Goal: Task Accomplishment & Management: Use online tool/utility

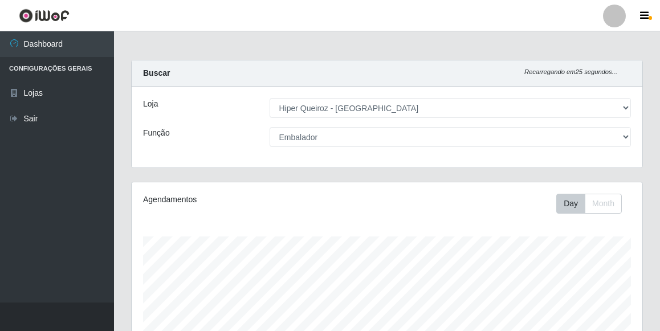
select select "513"
select select "1"
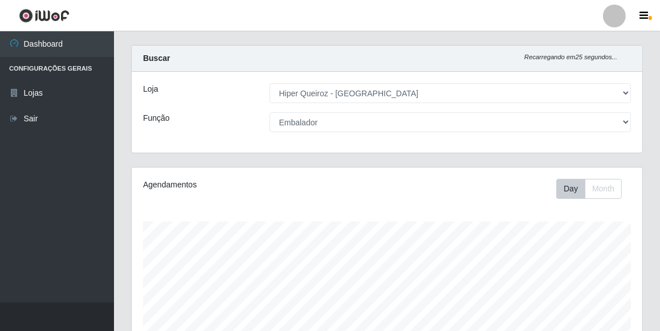
scroll to position [237, 511]
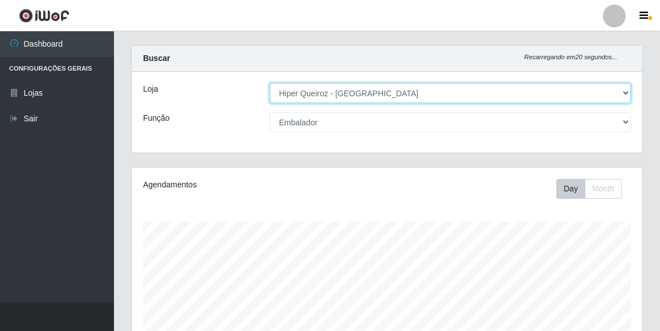
click at [291, 97] on select "[Selecione...] Hiper Queiroz - [GEOGRAPHIC_DATA]" at bounding box center [451, 93] width 362 height 20
click at [270, 98] on select "[Selecione...] Hiper Queiroz - [GEOGRAPHIC_DATA]" at bounding box center [451, 93] width 362 height 20
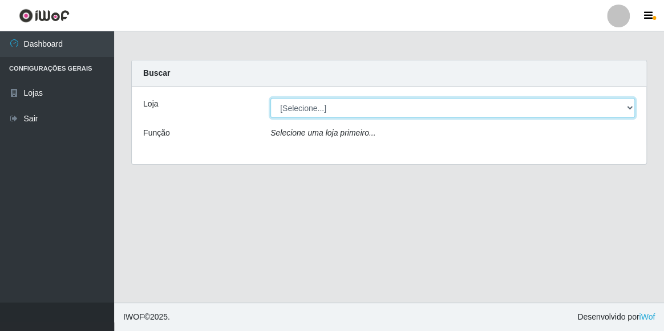
click at [321, 113] on select "[Selecione...] Hiper Queiroz - [GEOGRAPHIC_DATA]" at bounding box center [452, 108] width 364 height 20
select select "513"
click at [270, 98] on select "[Selecione...] Hiper Queiroz - [GEOGRAPHIC_DATA]" at bounding box center [452, 108] width 364 height 20
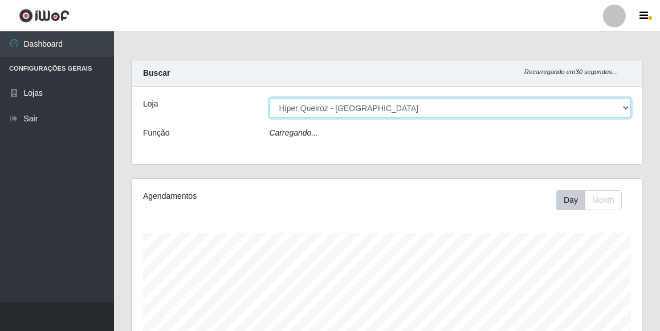
scroll to position [237, 511]
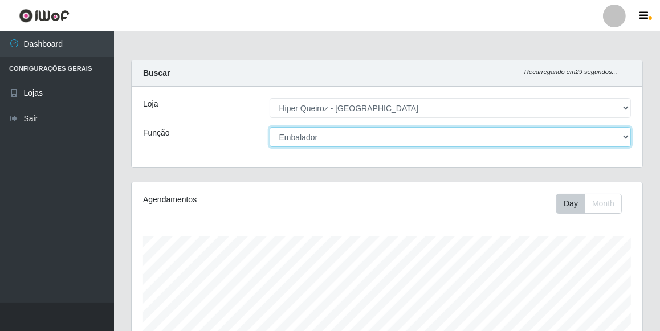
click at [335, 133] on select "[Selecione...] Embalador Embalador + Embalador ++ Operador de Caixa Operador de…" at bounding box center [451, 137] width 362 height 20
click at [270, 127] on select "[Selecione...] Embalador Embalador + Embalador ++ Operador de Caixa Operador de…" at bounding box center [451, 137] width 362 height 20
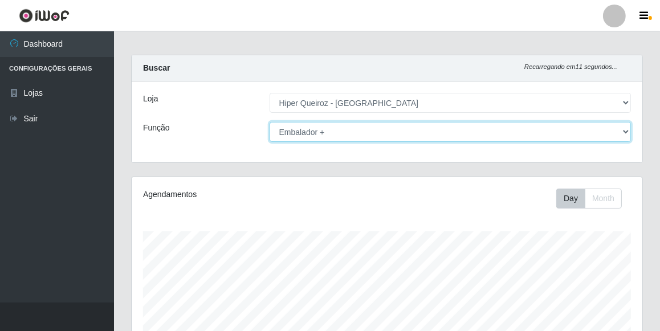
scroll to position [0, 0]
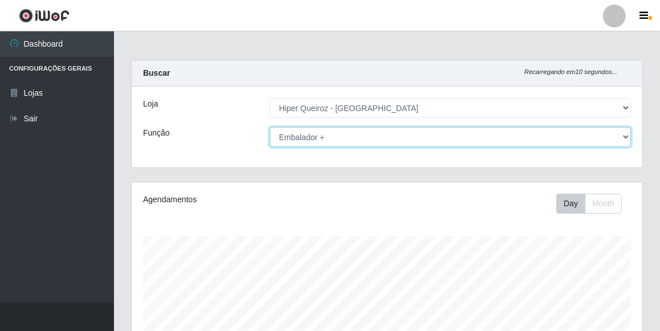
click at [342, 145] on select "[Selecione...] Embalador Embalador + Embalador ++ Operador de Caixa Operador de…" at bounding box center [451, 137] width 362 height 20
click at [351, 142] on select "[Selecione...] Embalador Embalador + Embalador ++ Operador de Caixa Operador de…" at bounding box center [451, 137] width 362 height 20
click at [270, 127] on select "[Selecione...] Embalador Embalador + Embalador ++ Operador de Caixa Operador de…" at bounding box center [451, 137] width 362 height 20
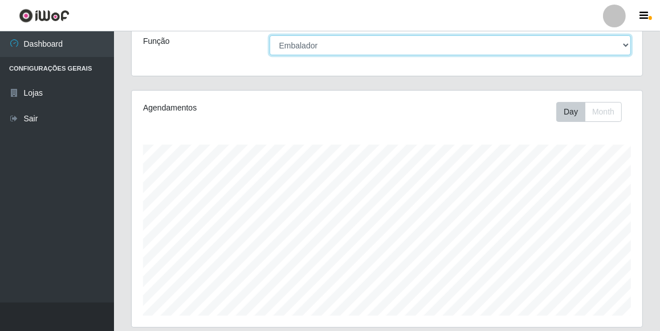
scroll to position [40, 0]
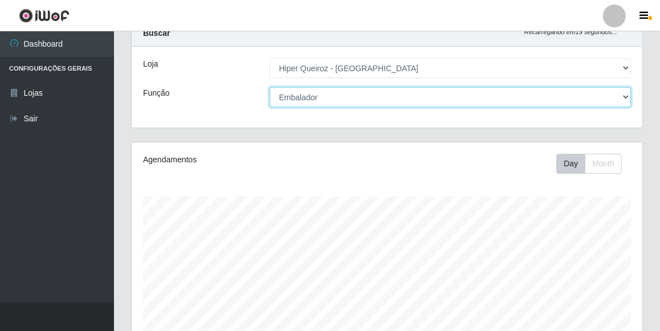
click at [461, 92] on select "[Selecione...] Embalador Embalador + Embalador ++ Operador de Caixa Operador de…" at bounding box center [451, 97] width 362 height 20
click at [270, 87] on select "[Selecione...] Embalador Embalador + Embalador ++ Operador de Caixa Operador de…" at bounding box center [451, 97] width 362 height 20
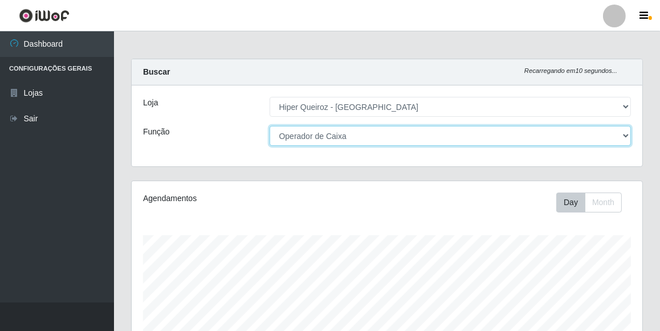
scroll to position [0, 0]
click at [428, 135] on select "[Selecione...] Embalador Embalador + Embalador ++ Operador de Caixa Operador de…" at bounding box center [451, 137] width 362 height 20
click at [270, 127] on select "[Selecione...] Embalador Embalador + Embalador ++ Operador de Caixa Operador de…" at bounding box center [451, 137] width 362 height 20
click at [387, 140] on select "[Selecione...] Embalador Embalador + Embalador ++ Operador de Caixa Operador de…" at bounding box center [451, 137] width 362 height 20
click at [270, 127] on select "[Selecione...] Embalador Embalador + Embalador ++ Operador de Caixa Operador de…" at bounding box center [451, 137] width 362 height 20
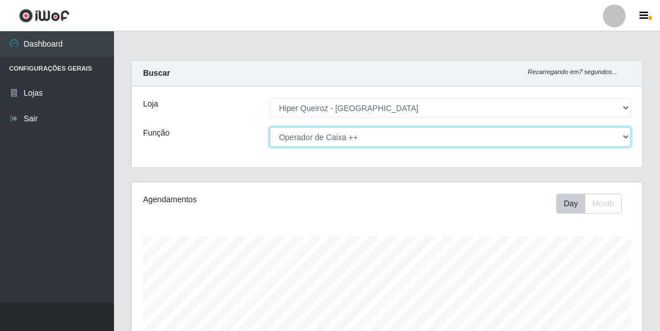
click at [420, 132] on select "[Selecione...] Embalador Embalador + Embalador ++ Operador de Caixa Operador de…" at bounding box center [451, 137] width 362 height 20
click at [270, 127] on select "[Selecione...] Embalador Embalador + Embalador ++ Operador de Caixa Operador de…" at bounding box center [451, 137] width 362 height 20
click at [357, 139] on select "[Selecione...] Embalador Embalador + Embalador ++ Operador de Caixa Operador de…" at bounding box center [451, 137] width 362 height 20
select select "1"
click at [270, 127] on select "[Selecione...] Embalador Embalador + Embalador ++ Operador de Caixa Operador de…" at bounding box center [451, 137] width 362 height 20
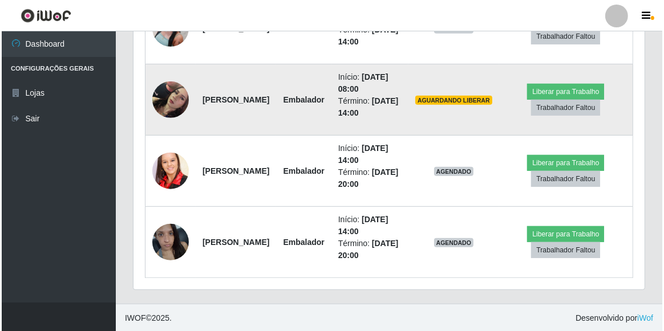
scroll to position [455, 0]
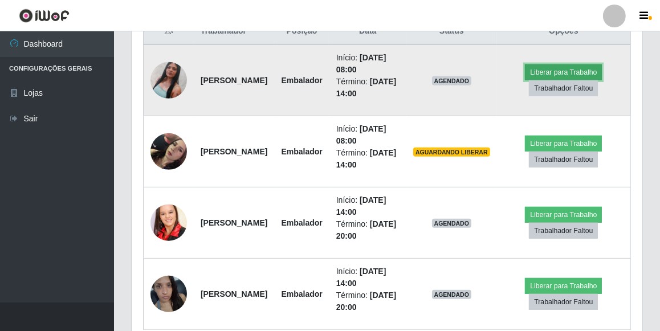
click at [569, 69] on button "Liberar para Trabalho" at bounding box center [563, 72] width 77 height 16
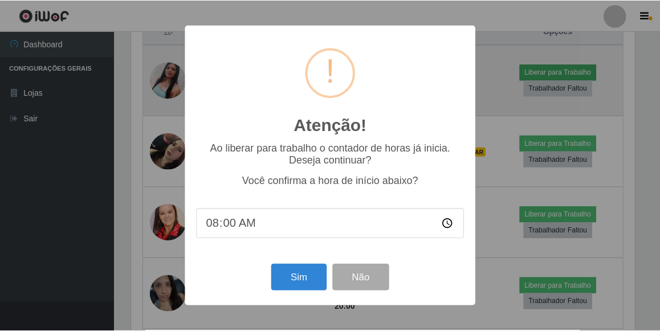
scroll to position [237, 506]
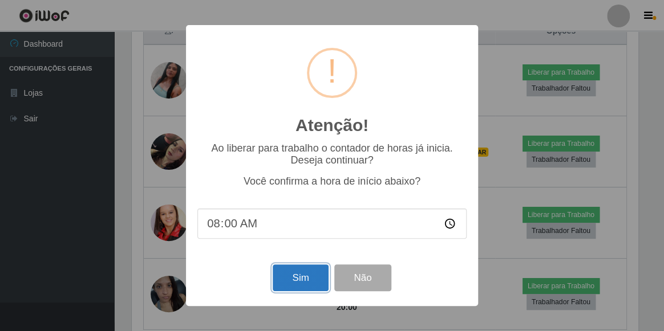
click at [287, 278] on button "Sim" at bounding box center [300, 278] width 55 height 27
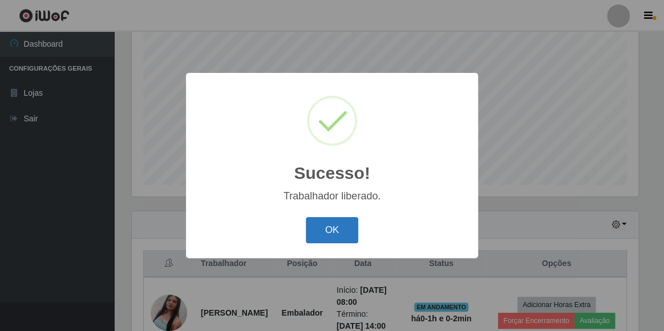
click at [337, 234] on button "OK" at bounding box center [332, 230] width 53 height 27
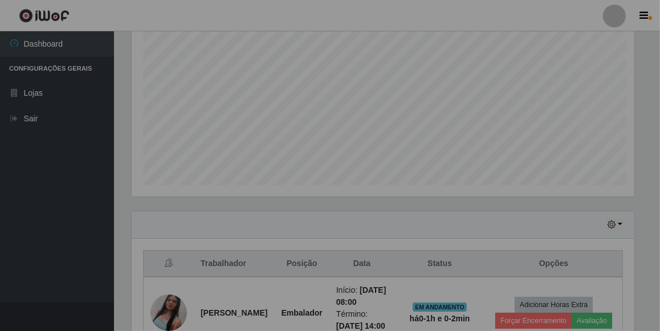
scroll to position [237, 511]
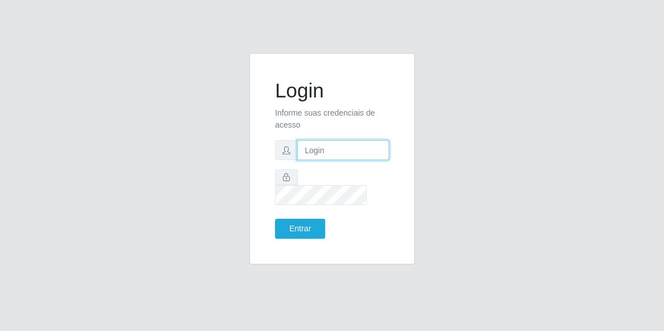
click at [328, 160] on input "text" at bounding box center [343, 150] width 92 height 20
drag, startPoint x: 331, startPoint y: 157, endPoint x: 322, endPoint y: 162, distance: 10.5
click at [322, 160] on input "text" at bounding box center [343, 150] width 92 height 20
type input "jackliannysantoshiperqueiroz@gmail.com"
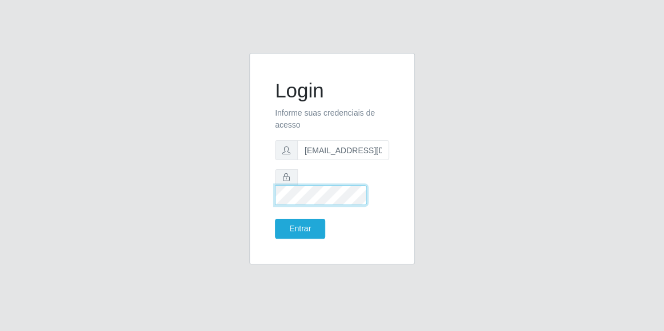
click at [275, 219] on button "Entrar" at bounding box center [300, 229] width 50 height 20
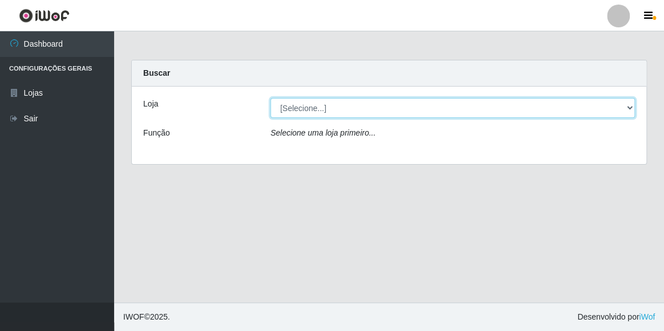
click at [626, 108] on select "[Selecione...] Hiper Queiroz - [GEOGRAPHIC_DATA]" at bounding box center [452, 108] width 364 height 20
select select "513"
click at [270, 98] on select "[Selecione...] Hiper Queiroz - [GEOGRAPHIC_DATA]" at bounding box center [452, 108] width 364 height 20
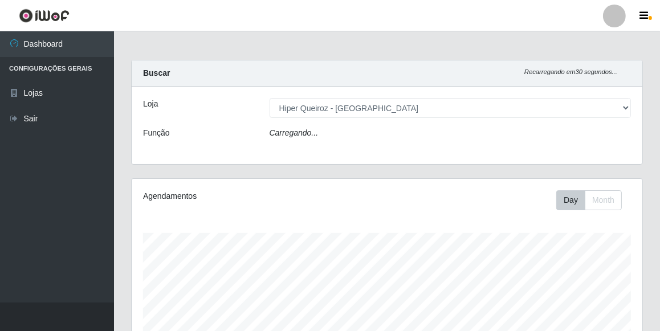
scroll to position [237, 511]
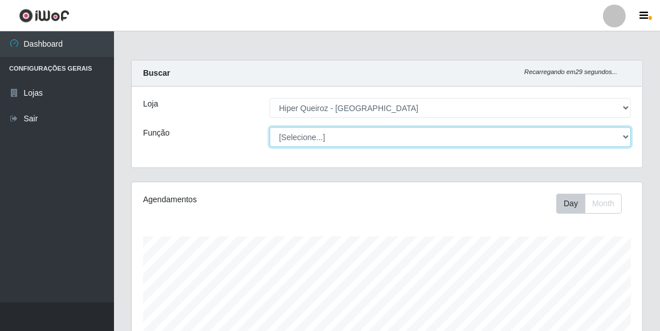
click at [564, 136] on select "[Selecione...] Embalador Embalador + Embalador ++ Operador de Caixa Operador de…" at bounding box center [451, 137] width 362 height 20
select select "1"
click at [270, 127] on select "[Selecione...] Embalador Embalador + Embalador ++ Operador de Caixa Operador de…" at bounding box center [451, 137] width 362 height 20
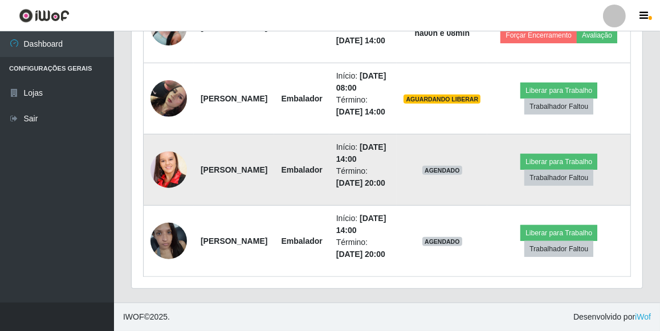
scroll to position [570, 0]
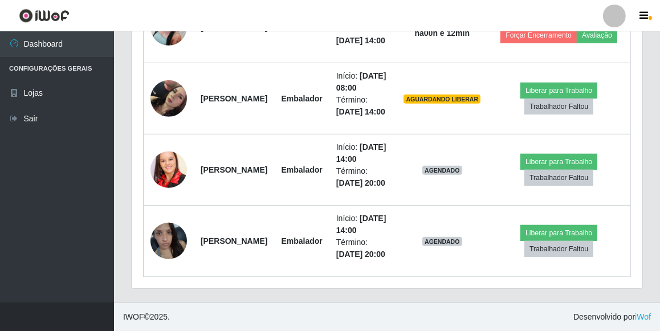
drag, startPoint x: 0, startPoint y: 257, endPoint x: 0, endPoint y: 316, distance: 58.7
